Goal: Transaction & Acquisition: Download file/media

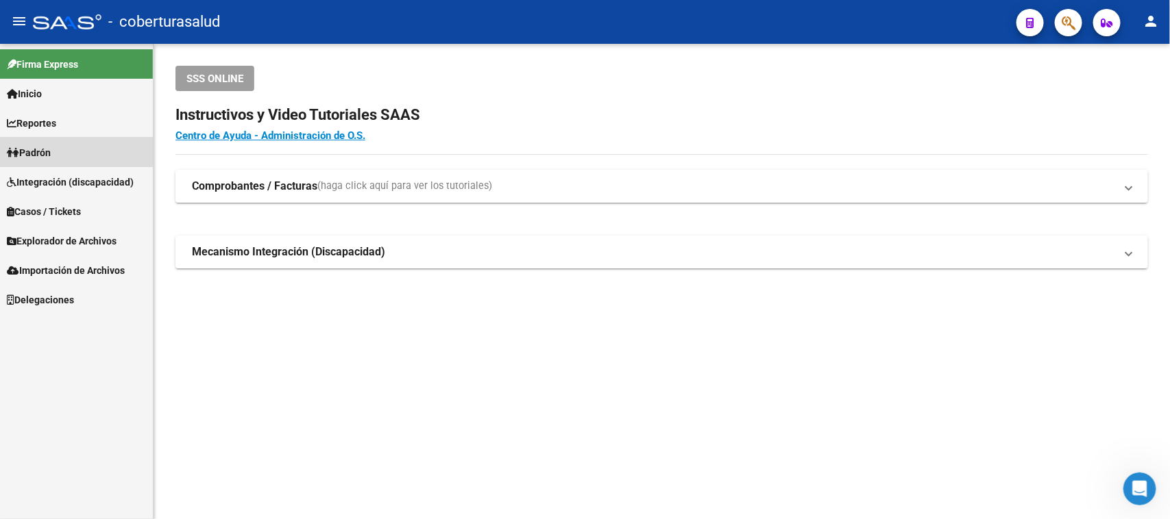
click at [42, 145] on span "Padrón" at bounding box center [29, 152] width 44 height 15
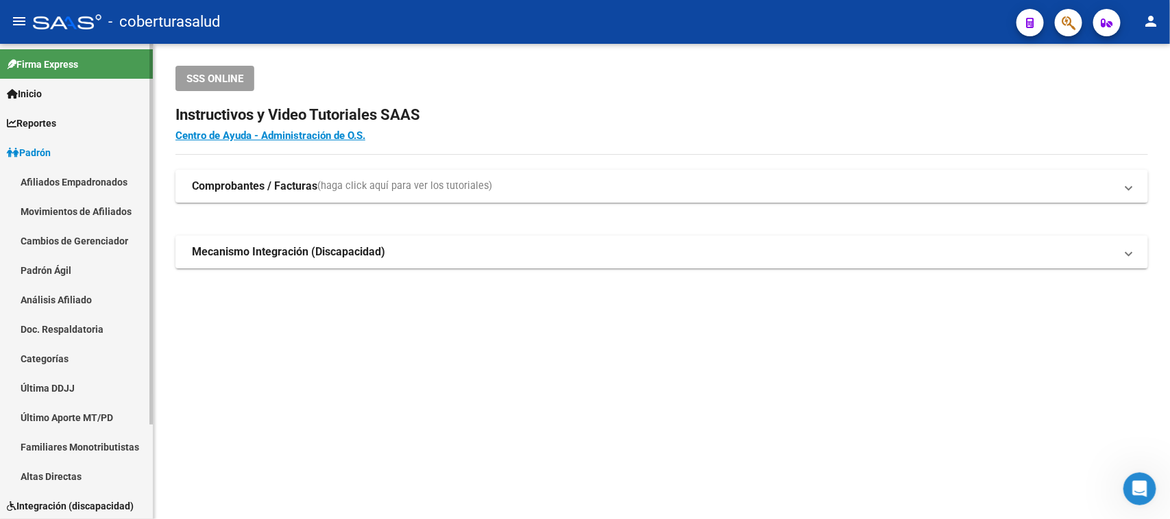
click at [42, 145] on span "Padrón" at bounding box center [29, 152] width 44 height 15
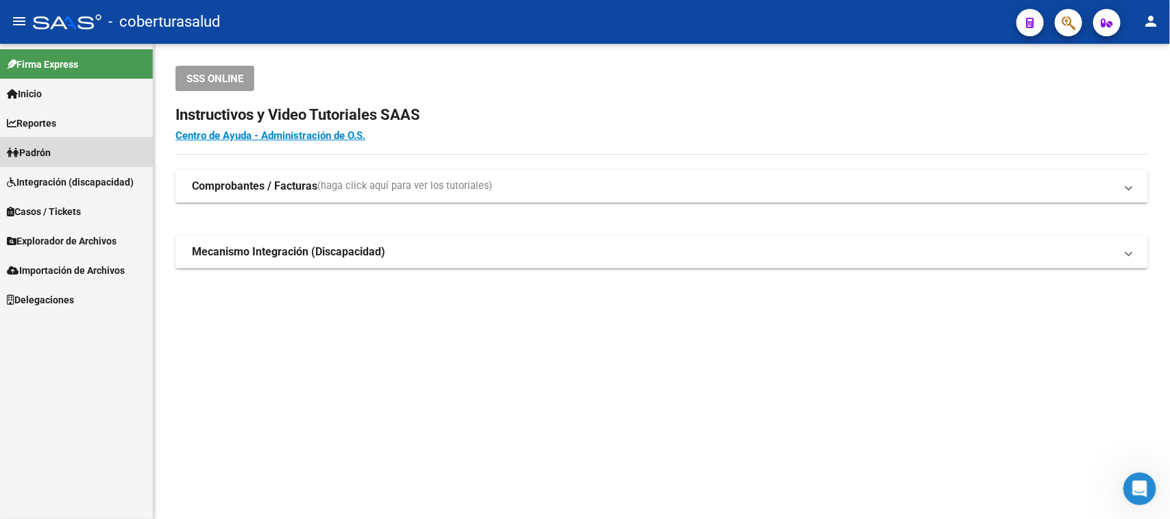
click at [32, 147] on span "Padrón" at bounding box center [29, 152] width 44 height 15
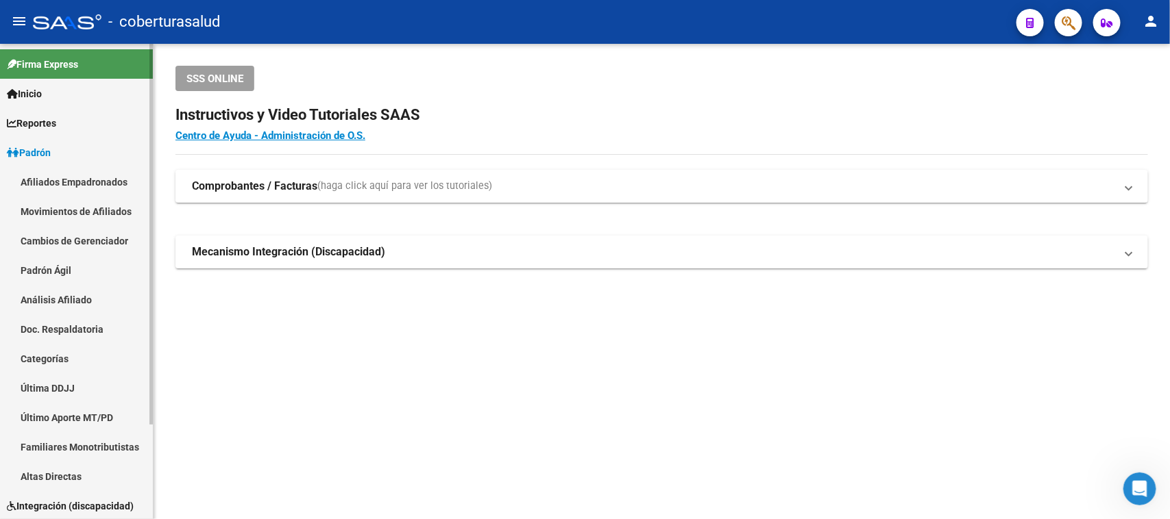
click at [41, 180] on link "Afiliados Empadronados" at bounding box center [76, 181] width 153 height 29
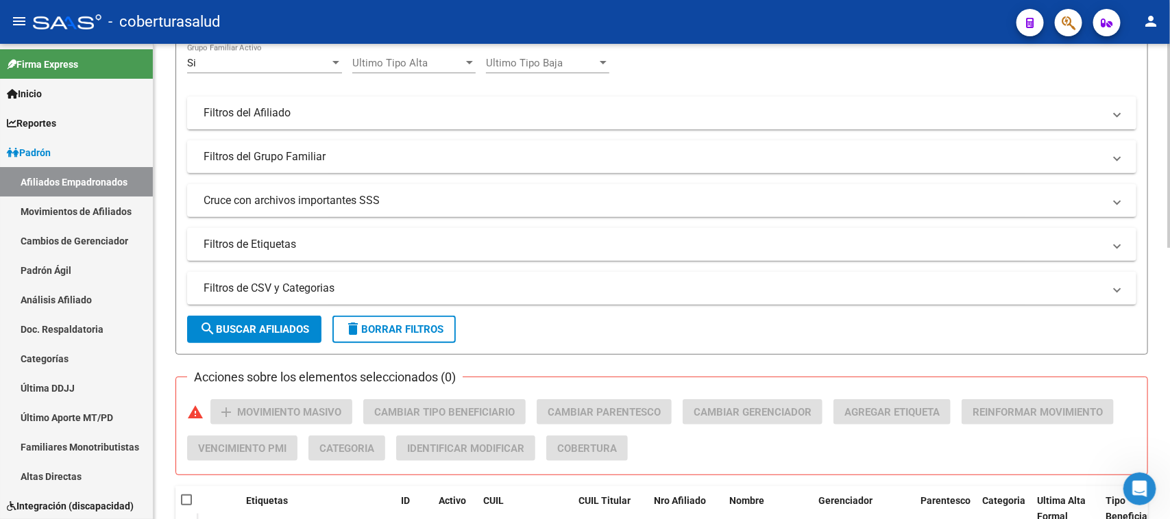
scroll to position [428, 0]
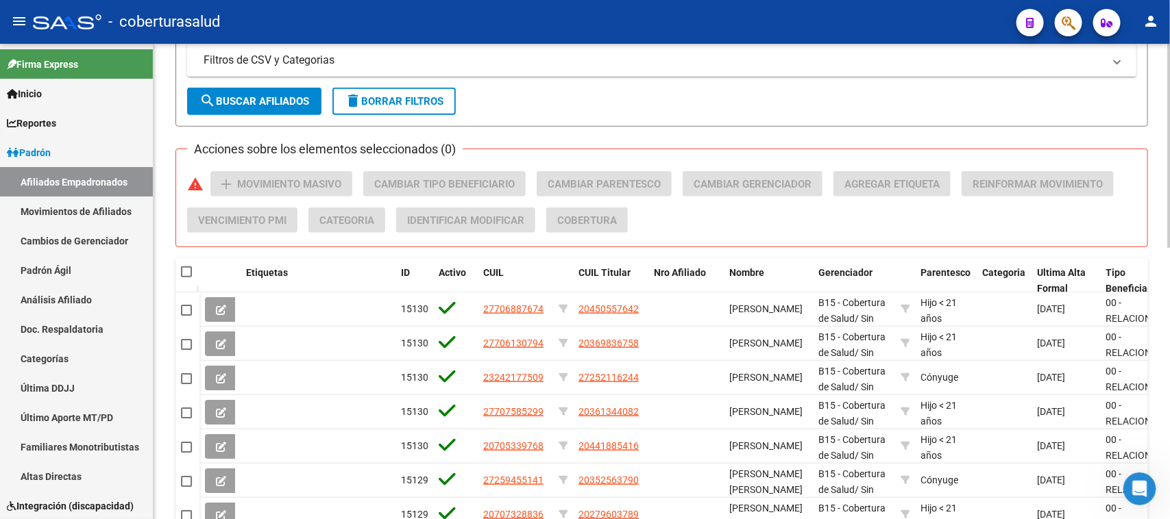
click at [252, 91] on button "search Buscar Afiliados" at bounding box center [254, 101] width 134 height 27
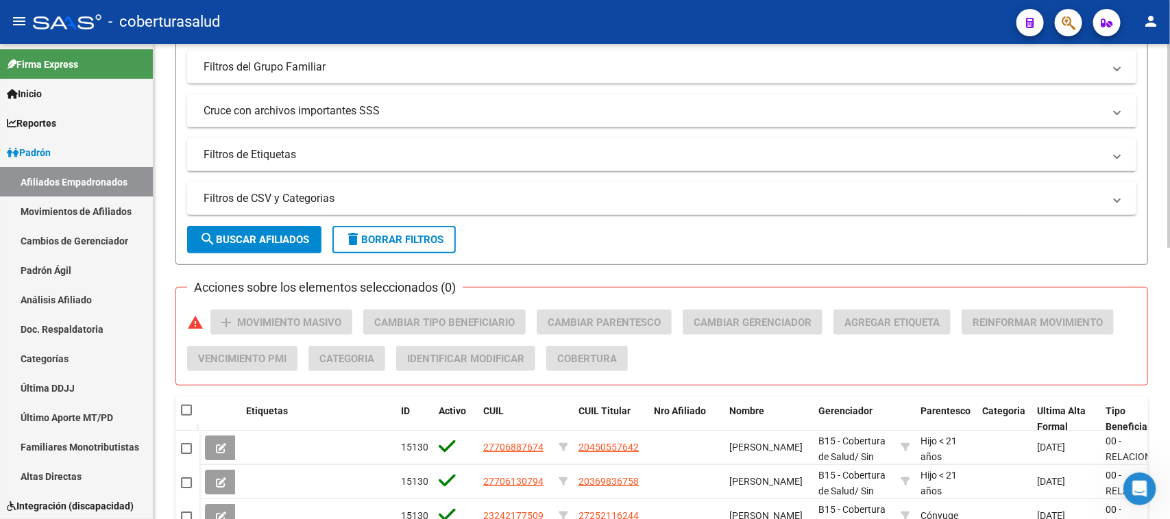
scroll to position [119, 0]
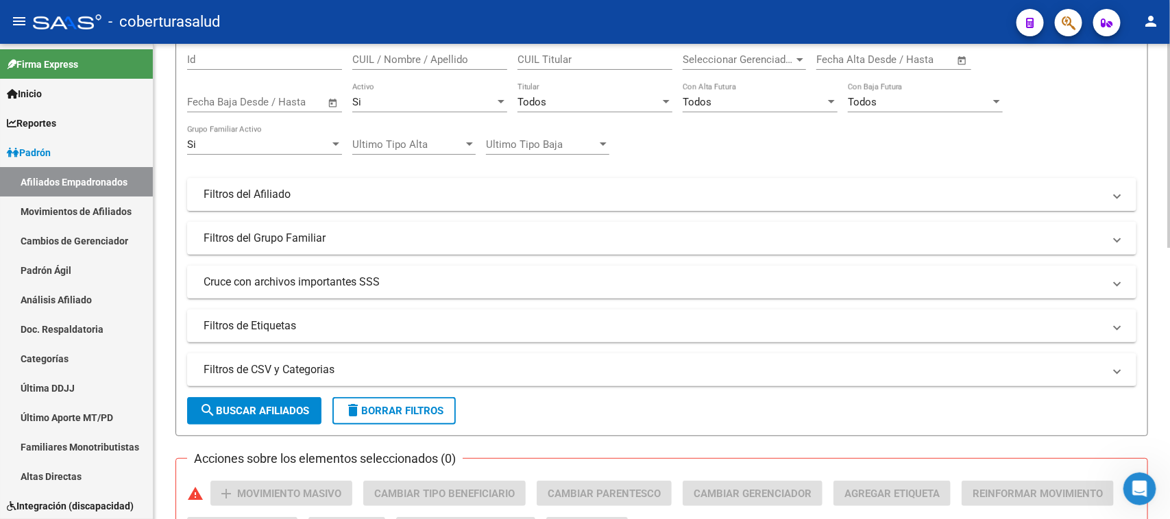
click at [422, 98] on div "Si" at bounding box center [423, 102] width 143 height 12
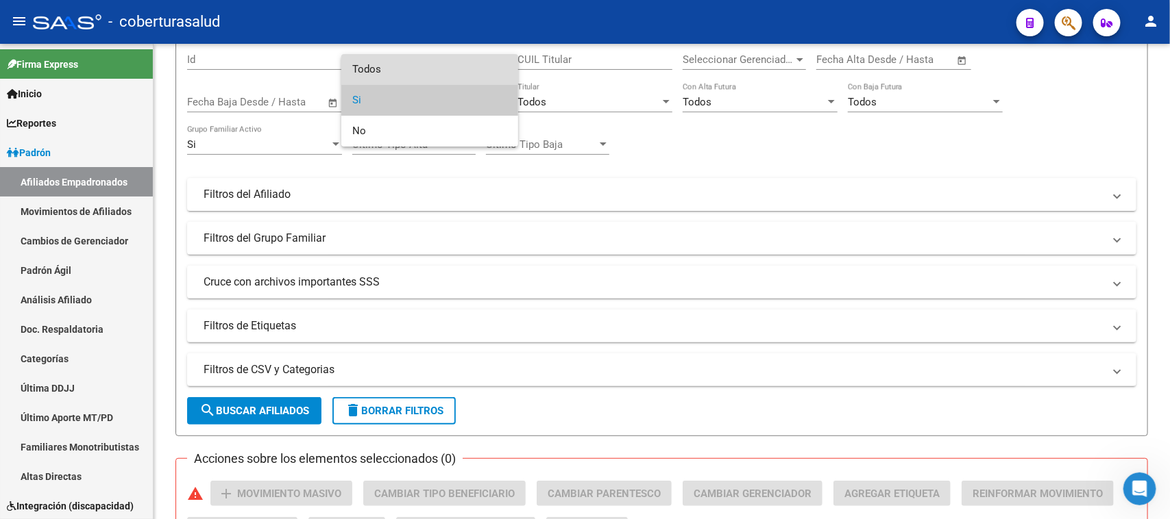
click at [421, 62] on span "Todos" at bounding box center [429, 69] width 155 height 31
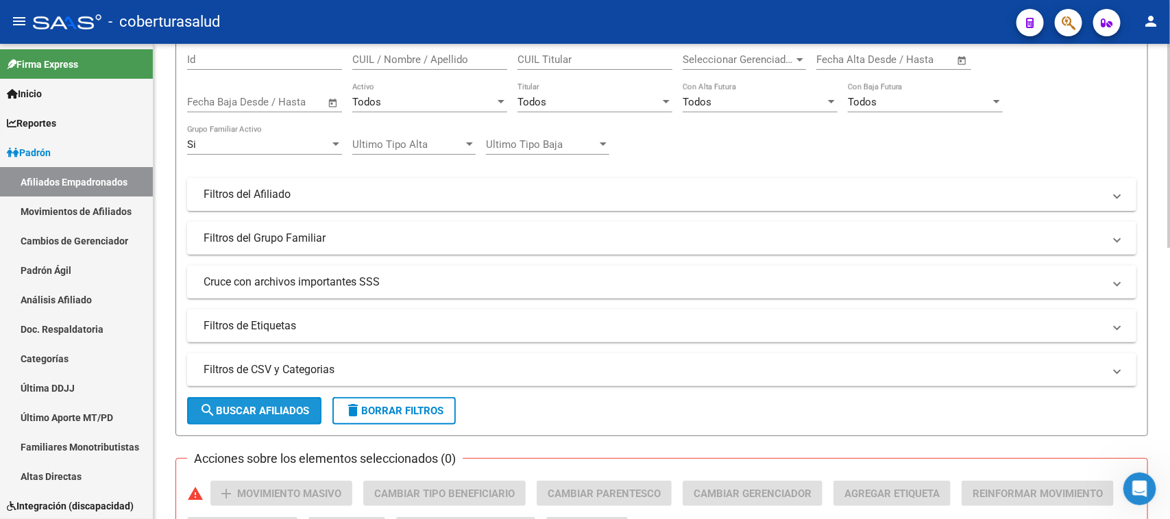
click at [280, 399] on button "search Buscar Afiliados" at bounding box center [254, 410] width 134 height 27
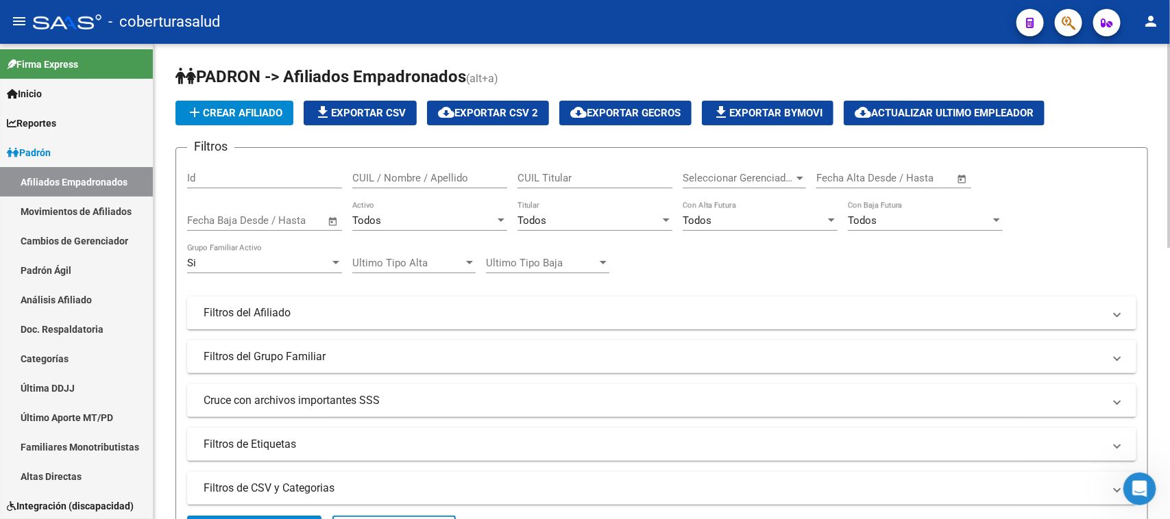
click at [412, 220] on div "Todos" at bounding box center [423, 220] width 143 height 12
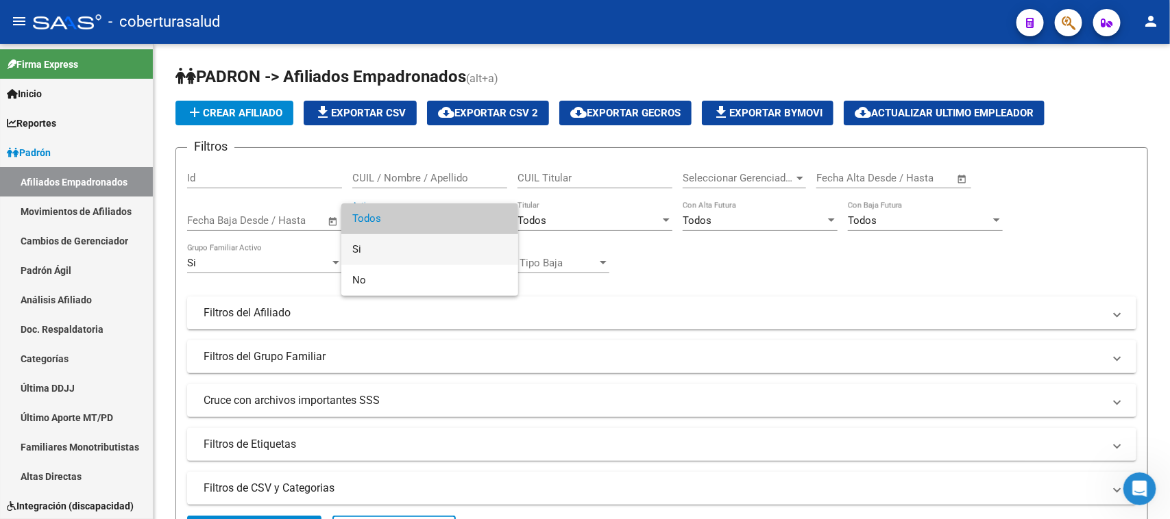
click at [406, 258] on span "Si" at bounding box center [429, 249] width 155 height 31
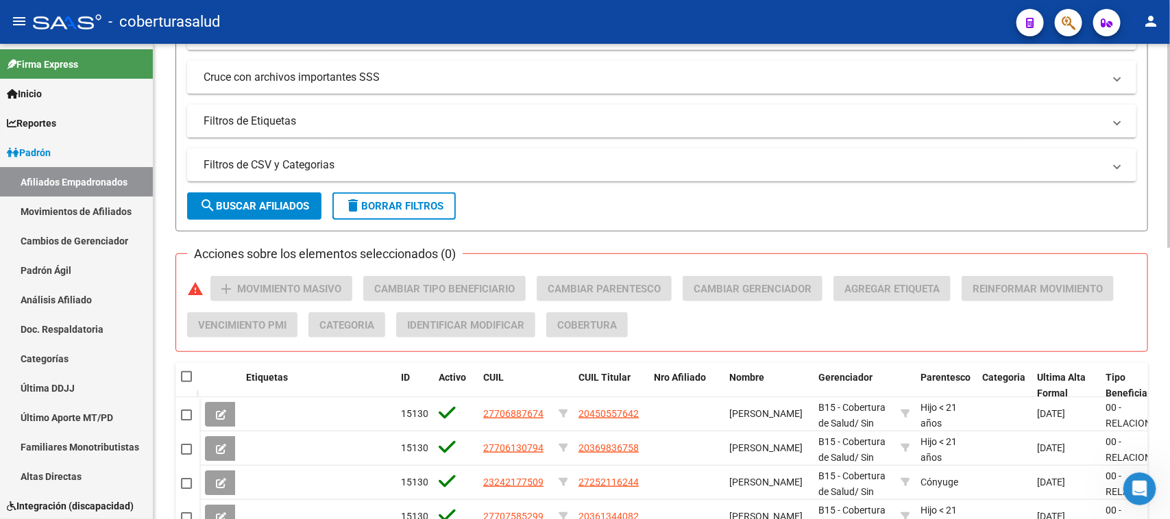
scroll to position [343, 0]
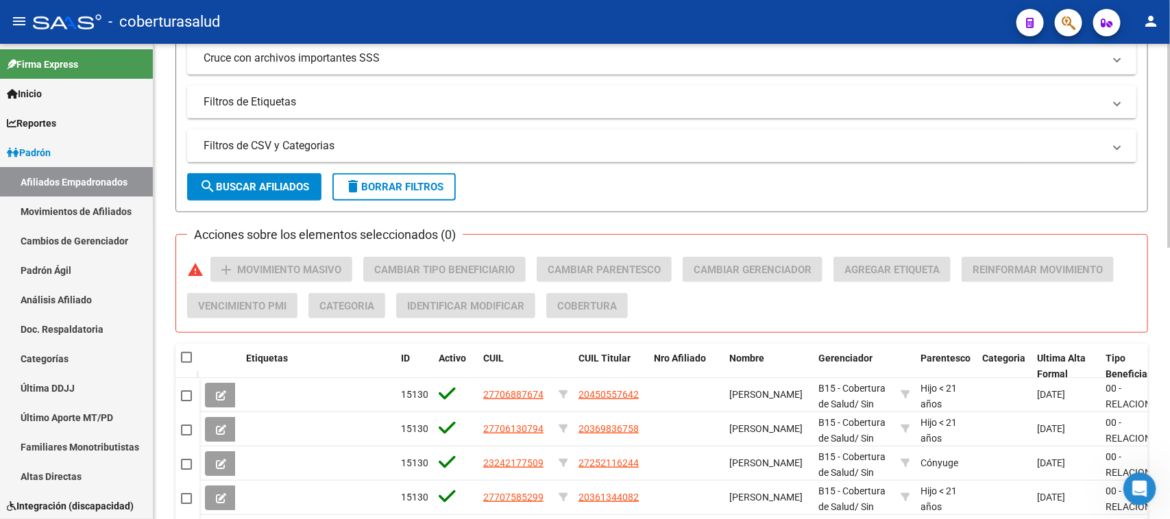
click at [280, 182] on span "search Buscar Afiliados" at bounding box center [254, 187] width 110 height 12
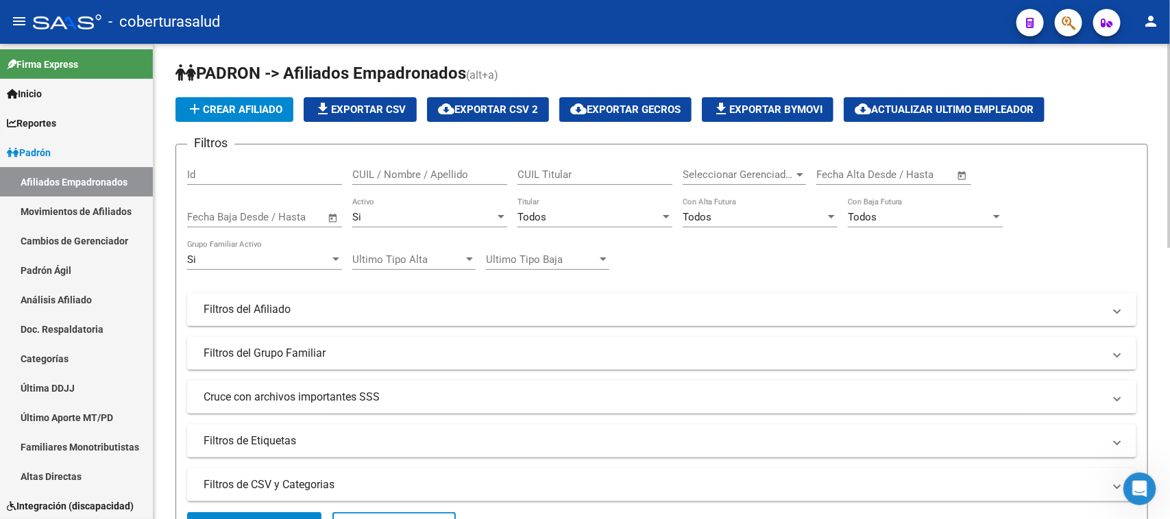
scroll to position [0, 0]
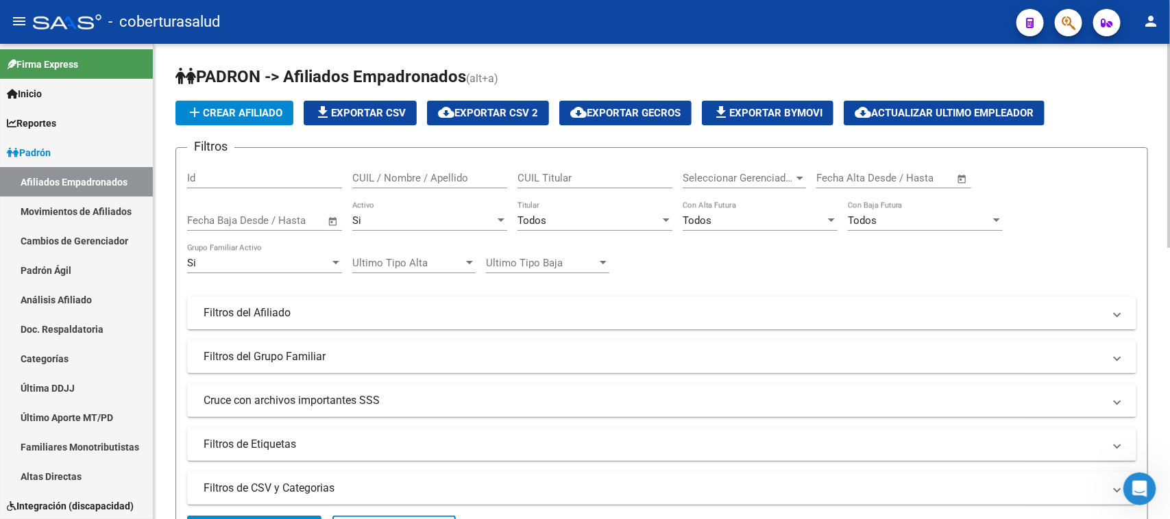
click at [322, 112] on mat-icon "file_download" at bounding box center [322, 112] width 16 height 16
click at [404, 224] on div "Si" at bounding box center [423, 220] width 143 height 12
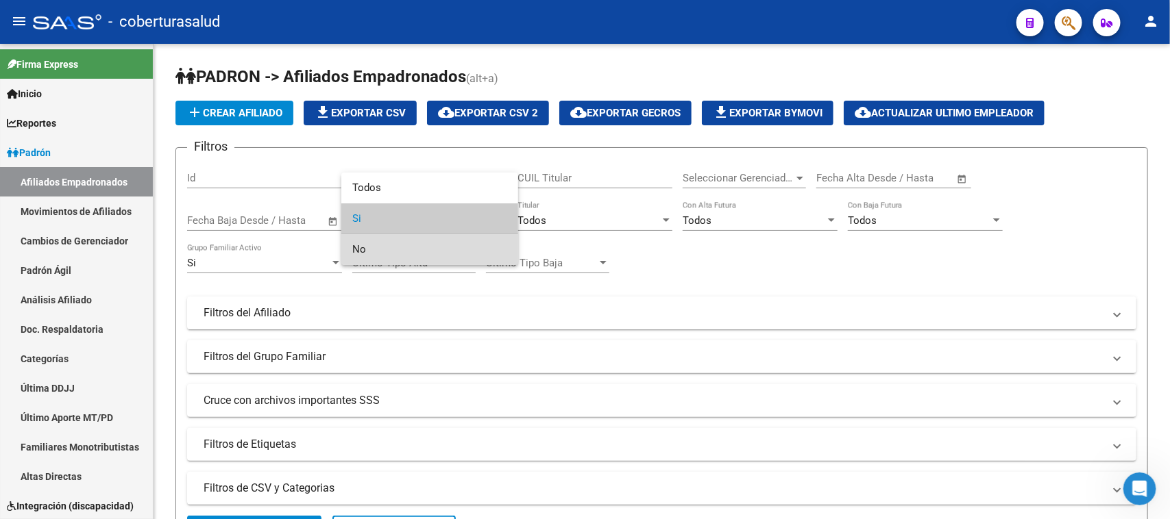
click at [391, 251] on span "No" at bounding box center [429, 249] width 155 height 31
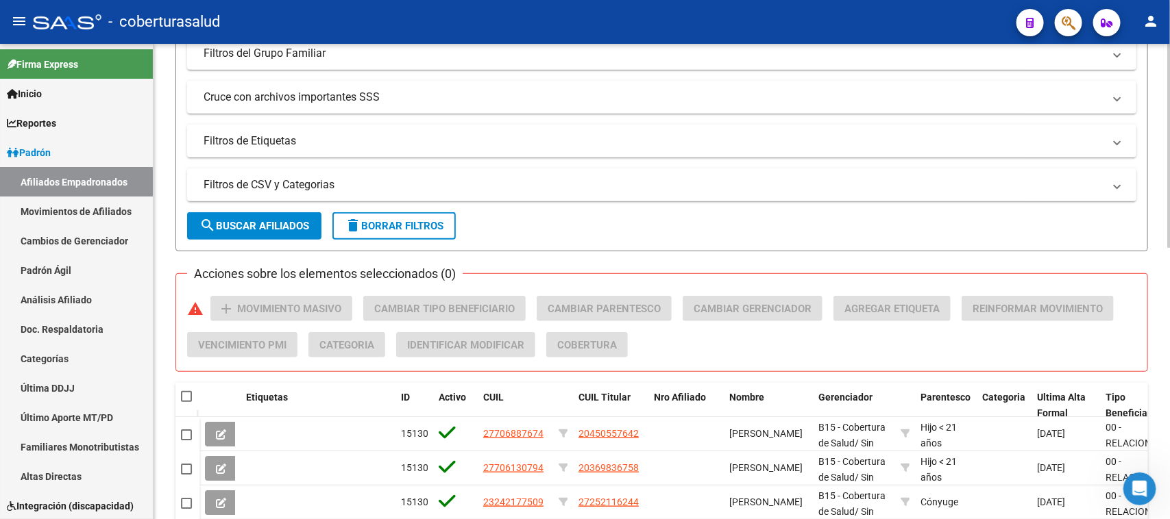
scroll to position [343, 0]
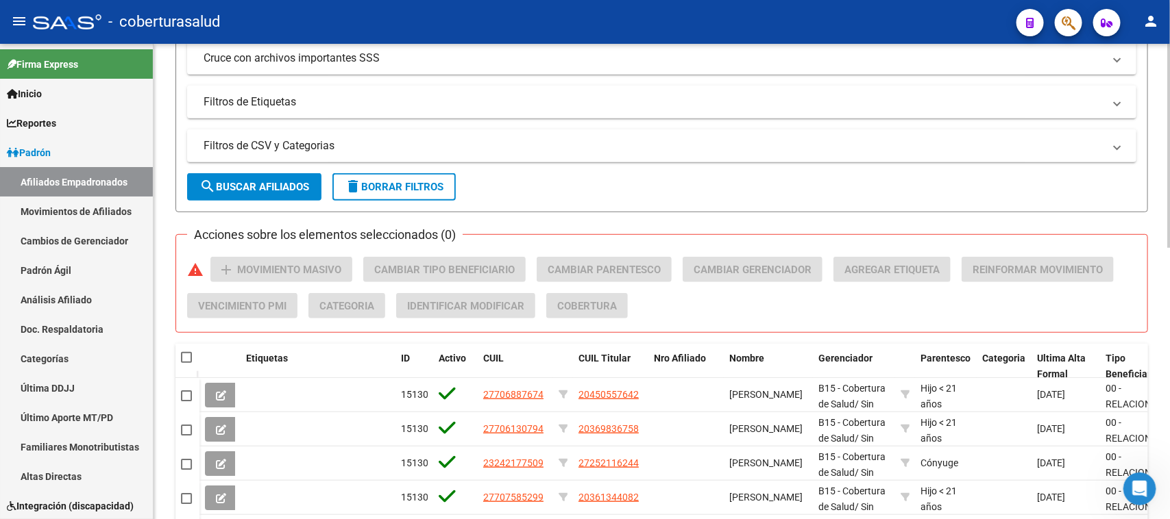
click at [256, 181] on span "search Buscar Afiliados" at bounding box center [254, 187] width 110 height 12
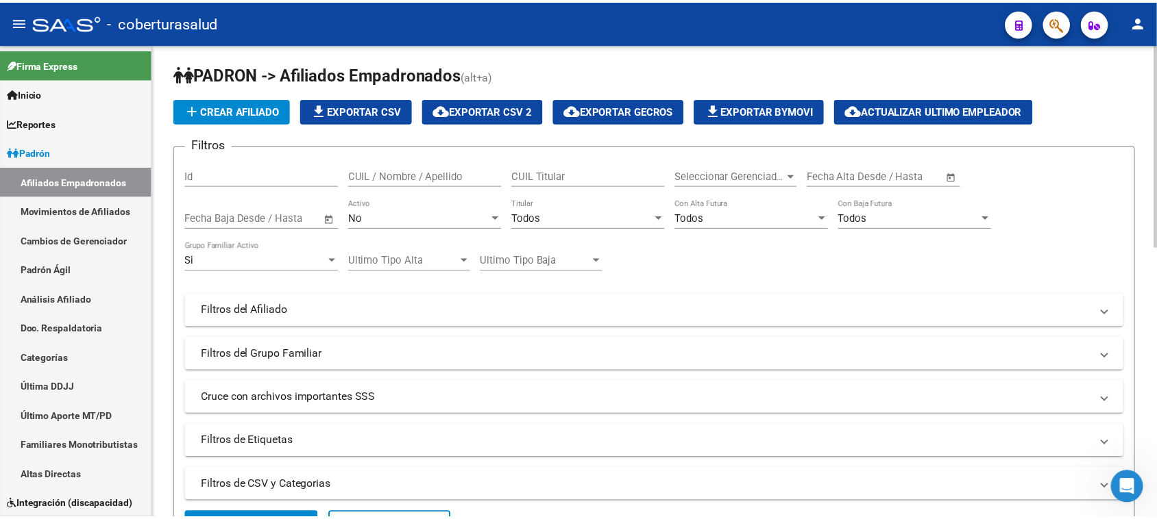
scroll to position [0, 0]
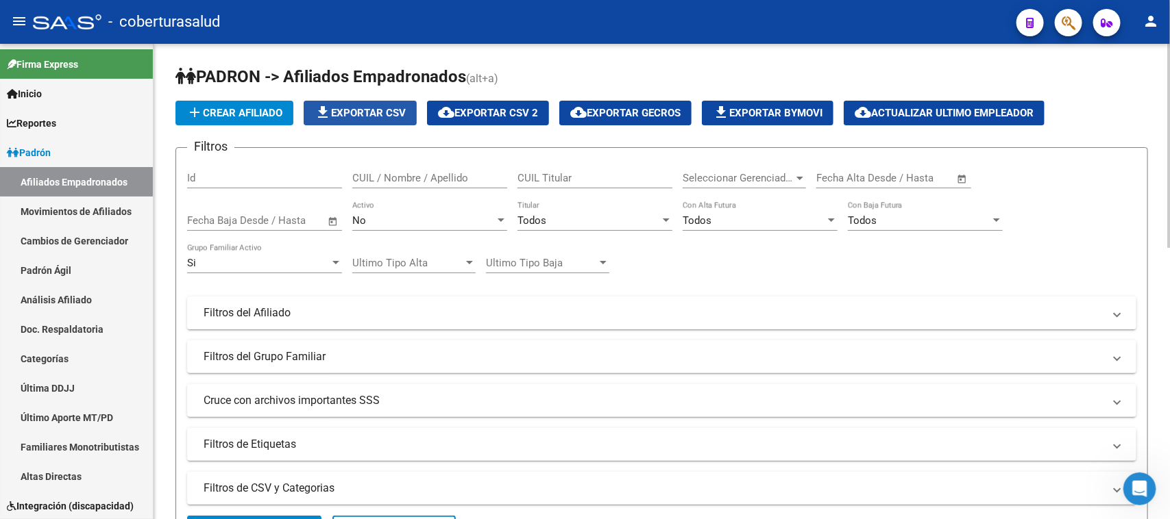
click at [341, 112] on span "file_download Exportar CSV" at bounding box center [359, 113] width 91 height 12
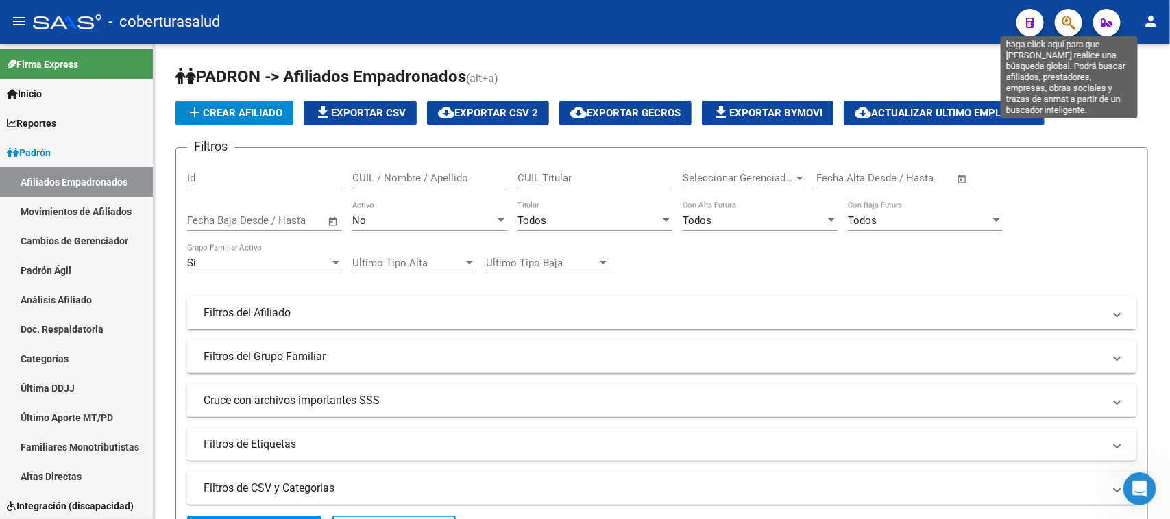
click at [1064, 21] on icon "button" at bounding box center [1068, 23] width 14 height 16
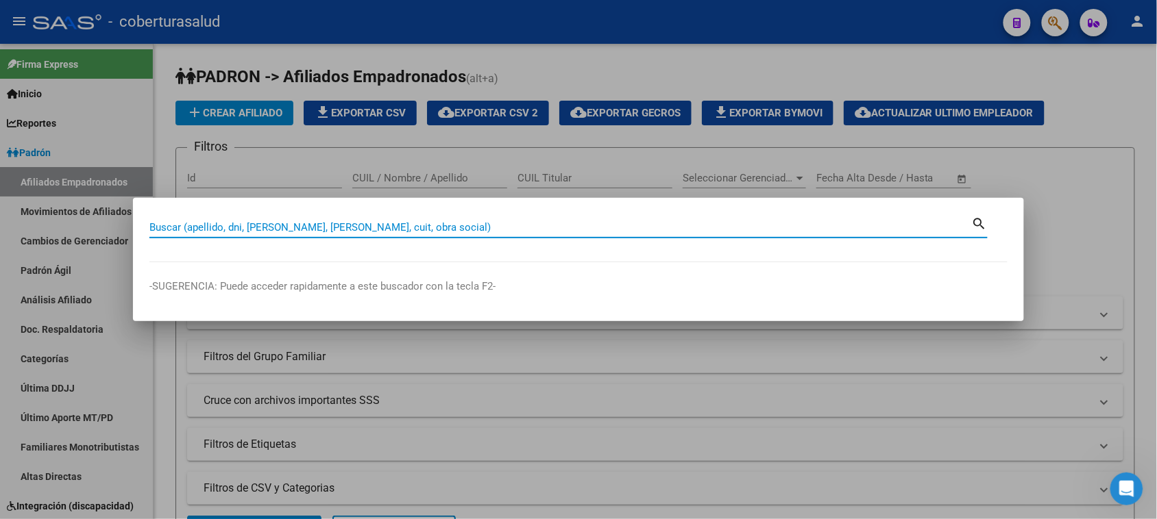
paste input "16176323"
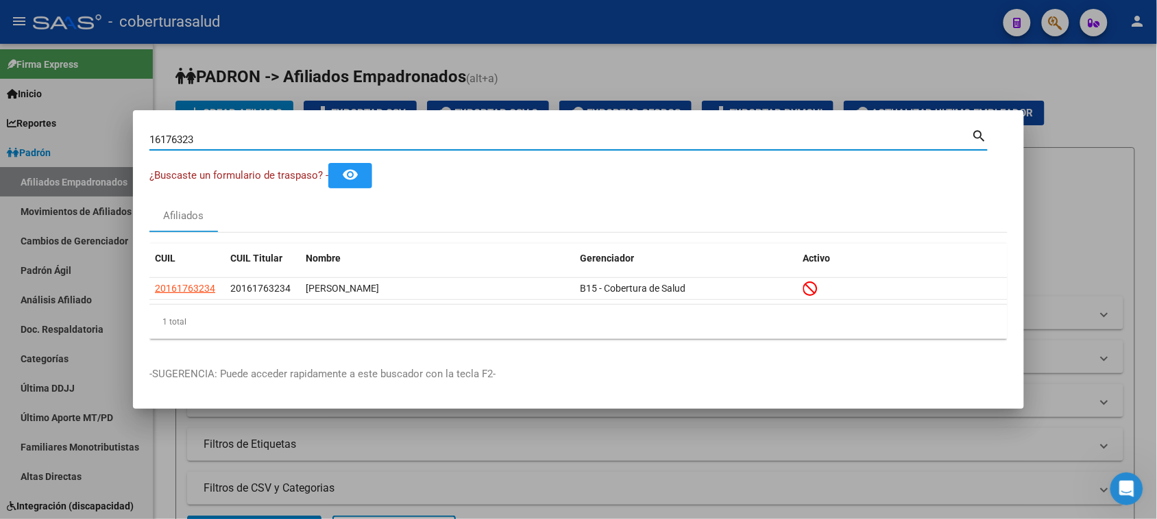
click at [666, 144] on input "16176323" at bounding box center [560, 140] width 822 height 12
paste input "7553106"
type input "17553106"
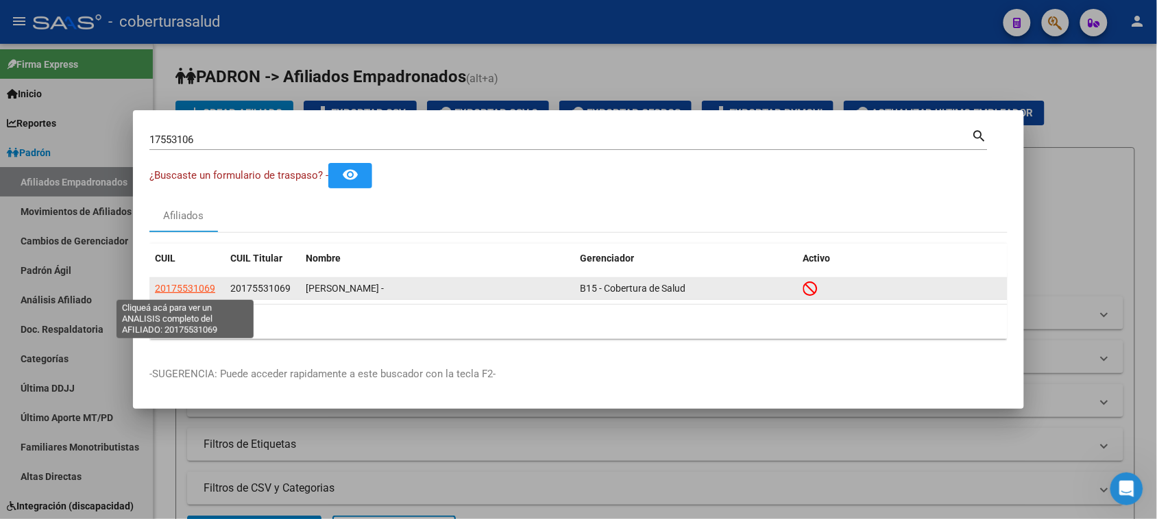
click at [196, 291] on span "20175531069" at bounding box center [185, 288] width 60 height 11
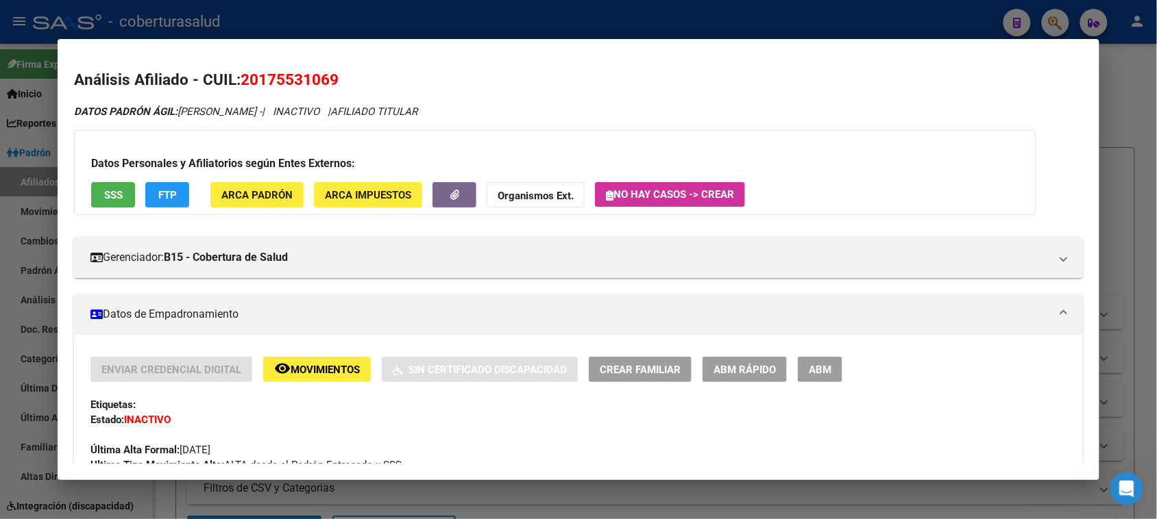
click at [282, 371] on mat-icon "remove_red_eye" at bounding box center [282, 368] width 16 height 16
